Goal: Task Accomplishment & Management: Use online tool/utility

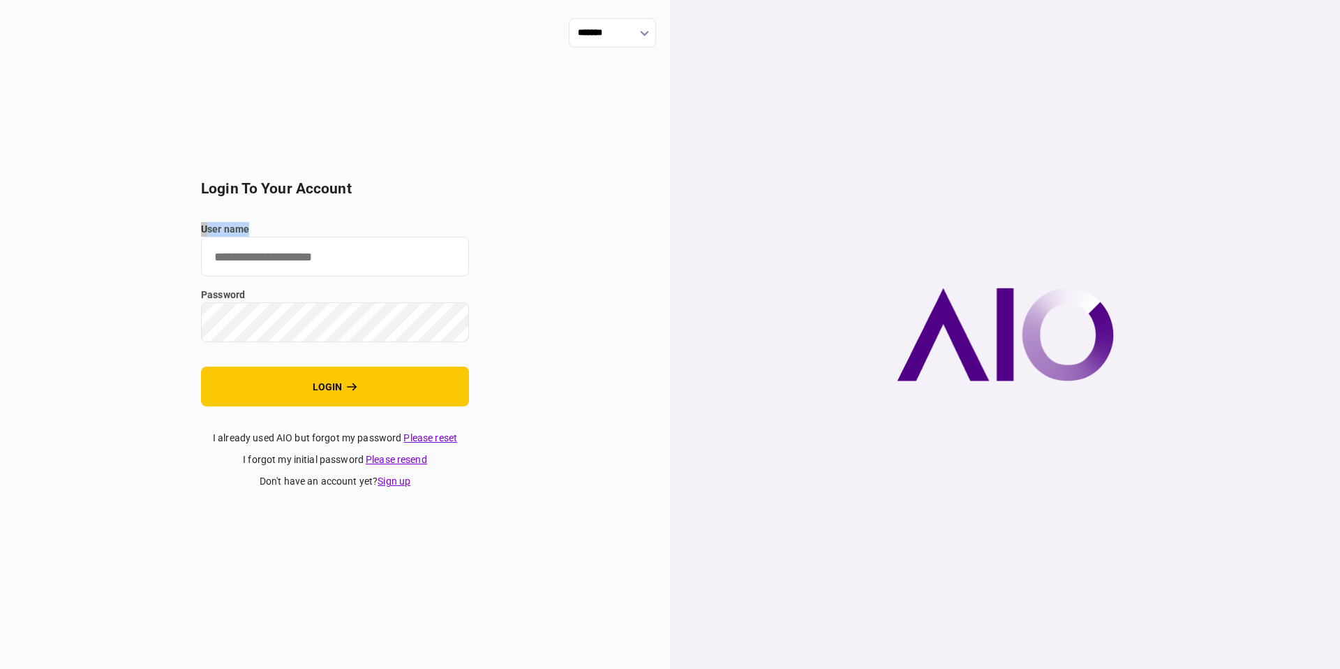
click at [366, 236] on div "user name" at bounding box center [335, 249] width 268 height 54
click at [343, 268] on input "user name" at bounding box center [335, 257] width 268 height 40
type input "**********"
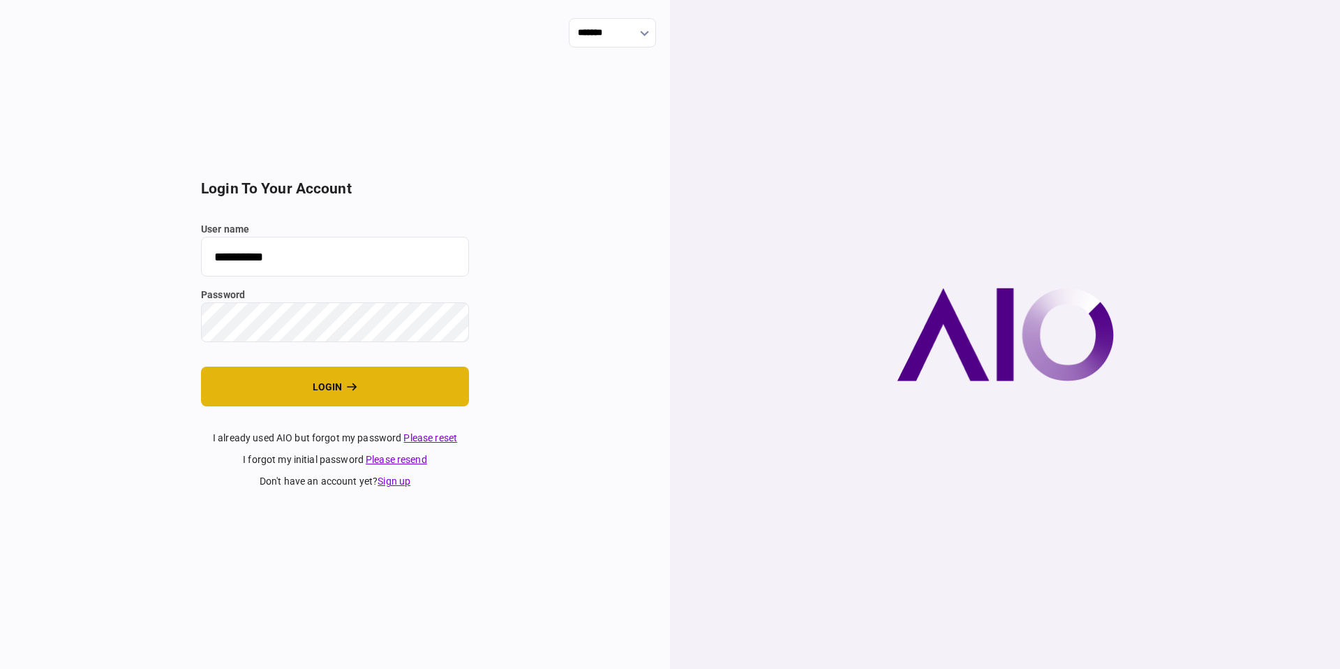
click at [392, 394] on button "login" at bounding box center [335, 386] width 268 height 40
